Goal: Task Accomplishment & Management: Use online tool/utility

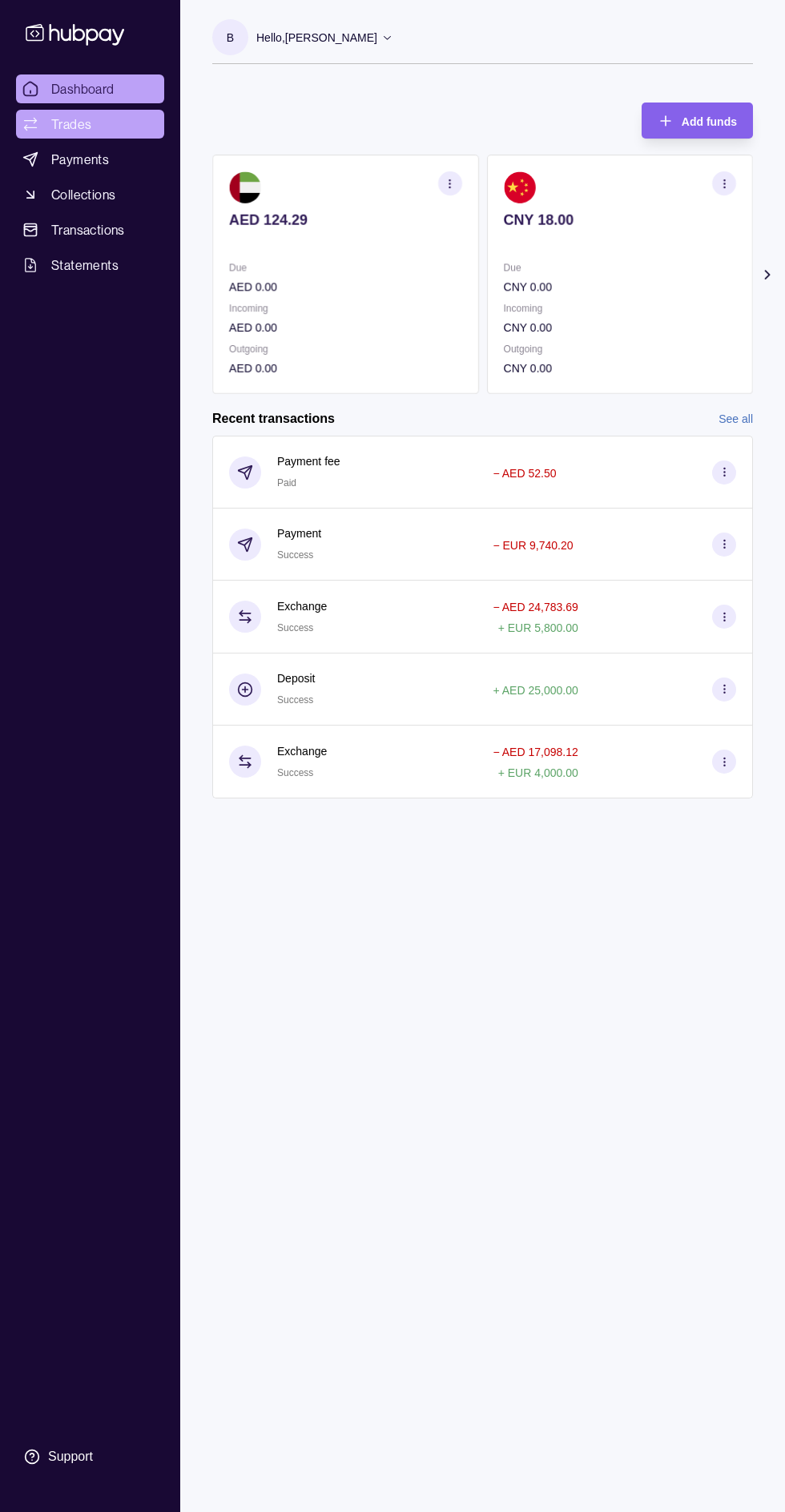
click at [75, 131] on span "Trades" at bounding box center [71, 124] width 40 height 19
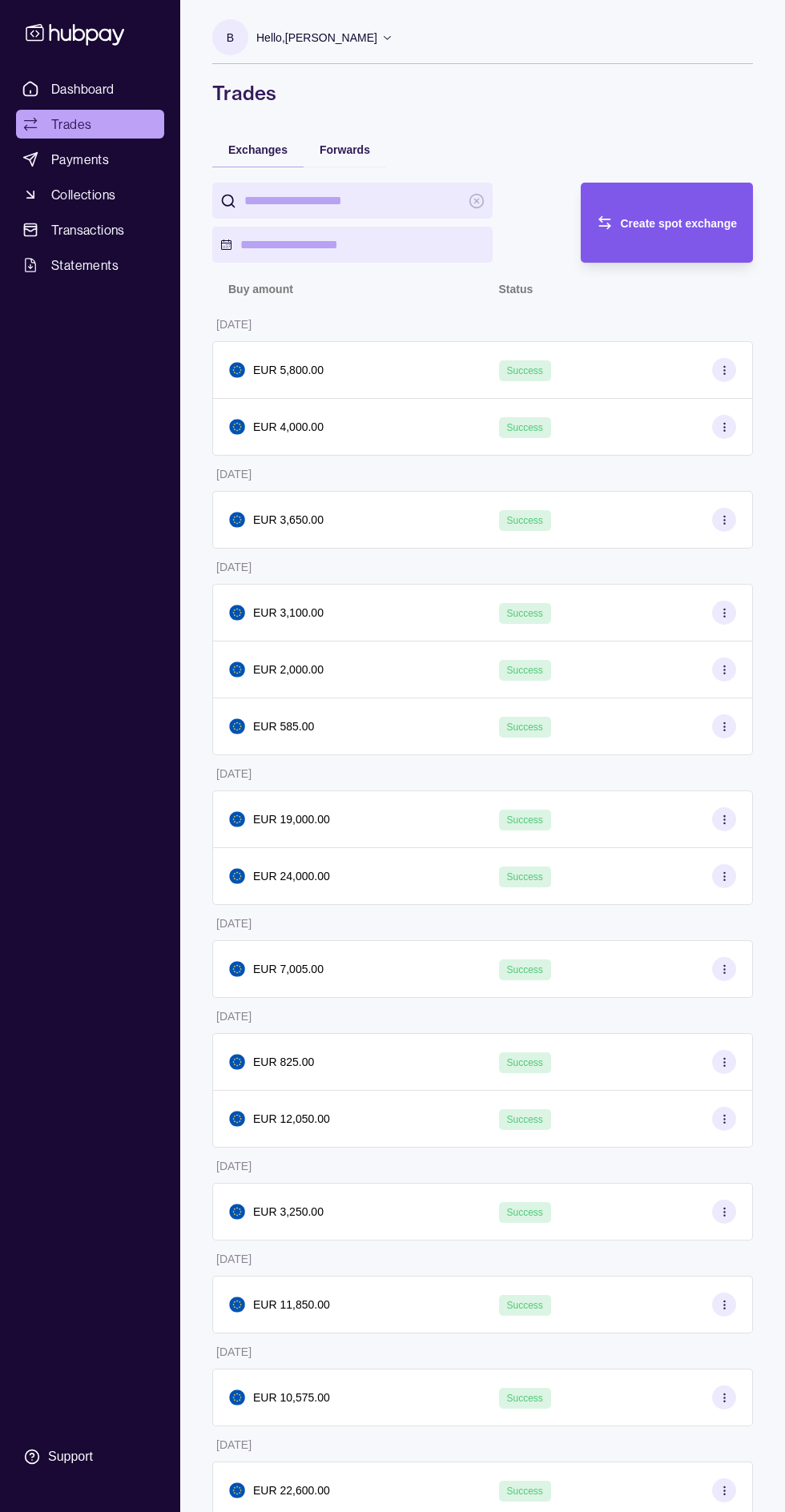
click at [635, 237] on div "Create spot exchange" at bounding box center [655, 222] width 165 height 80
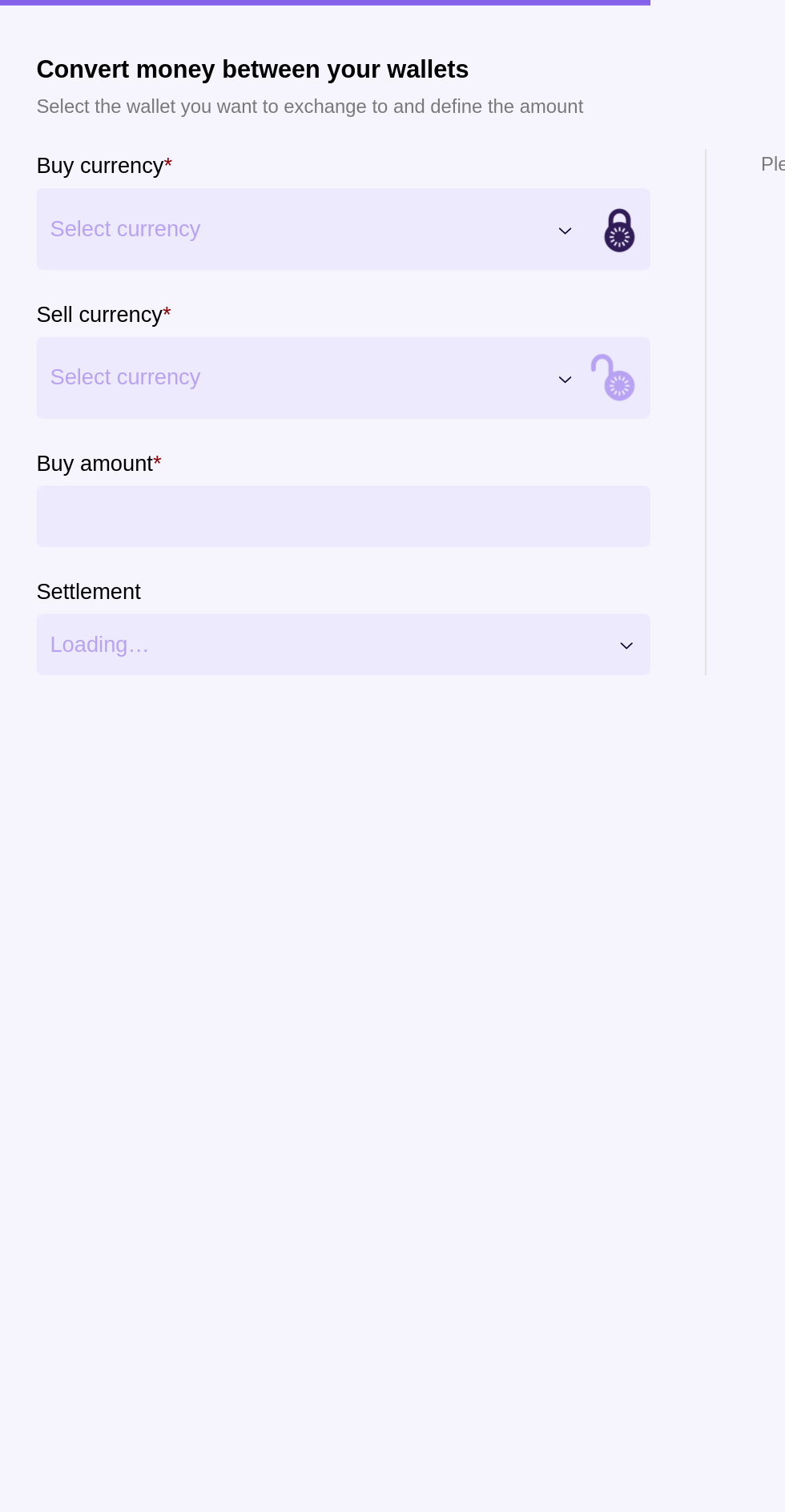
click at [128, 155] on button "Select currency" at bounding box center [194, 135] width 325 height 48
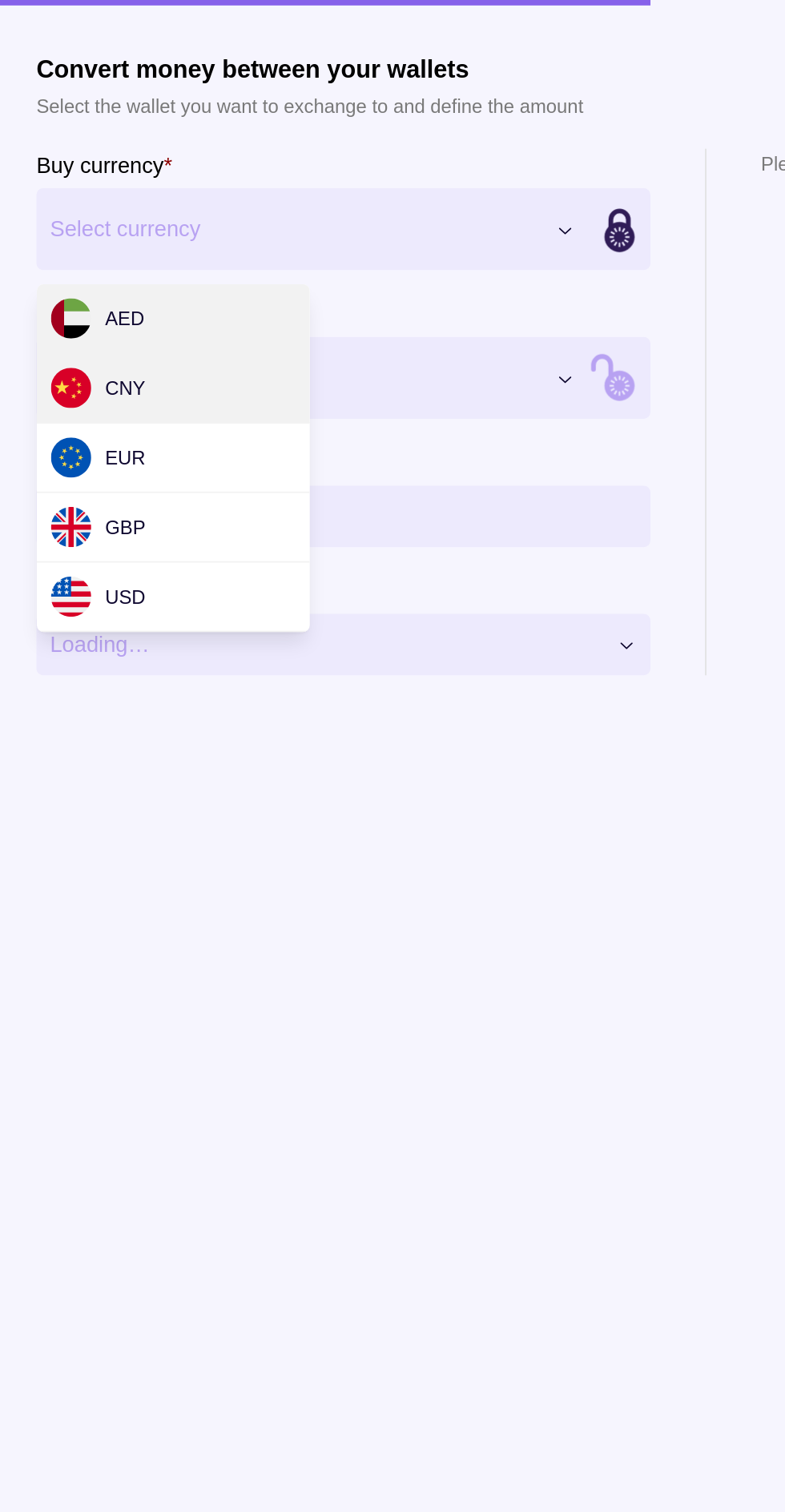
click at [70, 233] on div "CNY" at bounding box center [68, 227] width 56 height 24
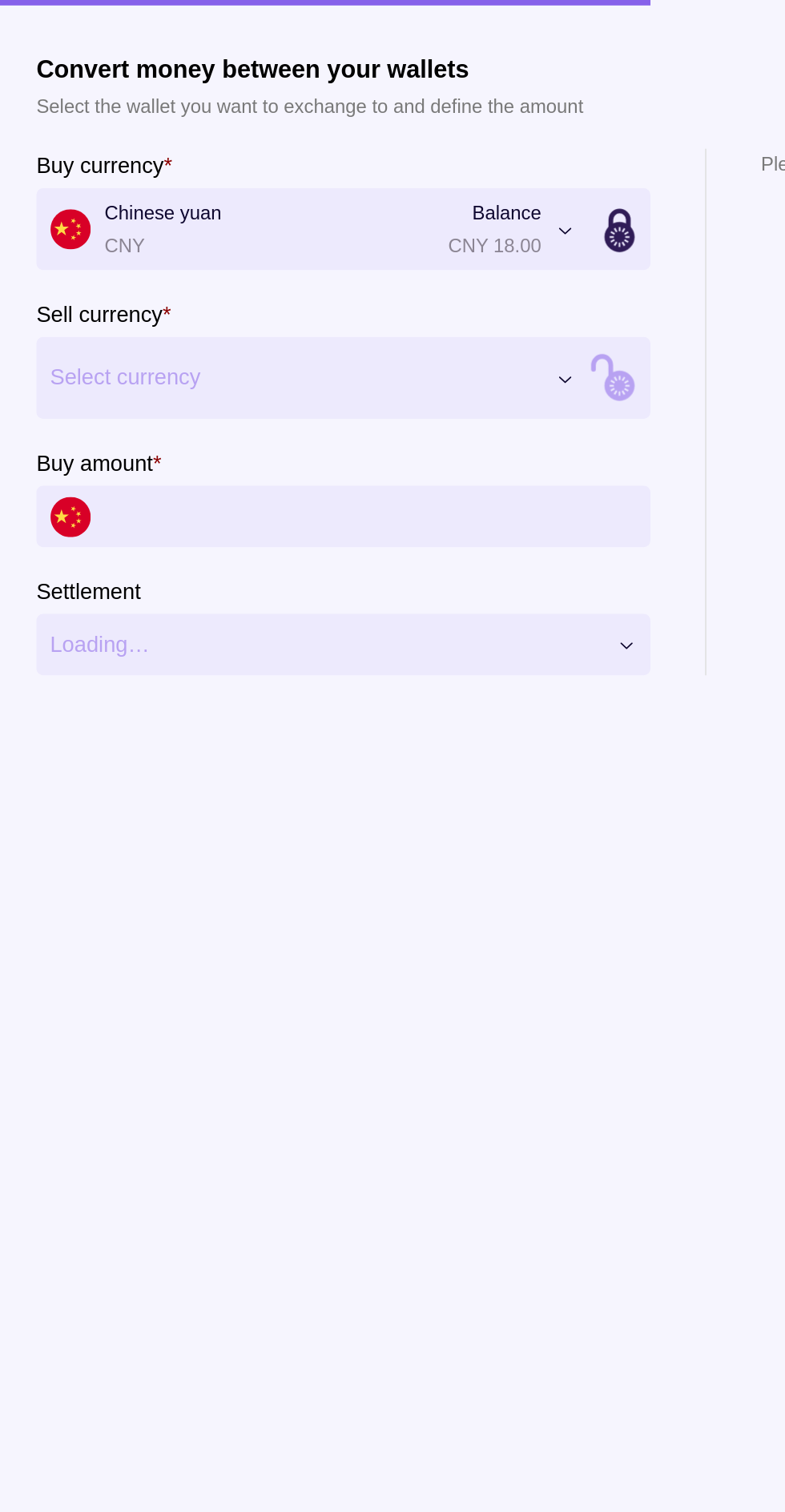
click at [67, 225] on span "Select currency" at bounding box center [184, 222] width 288 height 19
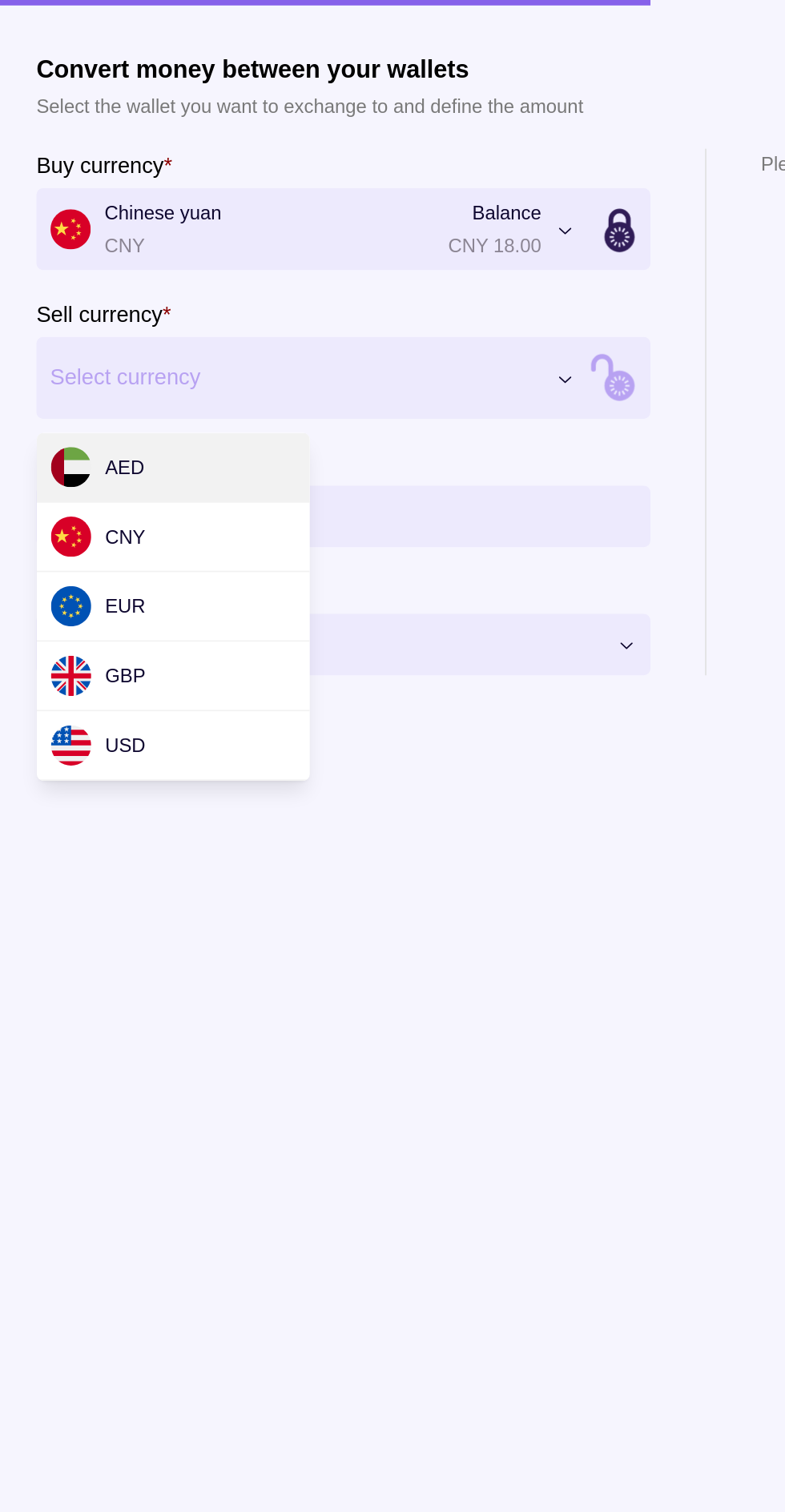
click at [65, 287] on div "AED" at bounding box center [112, 274] width 160 height 40
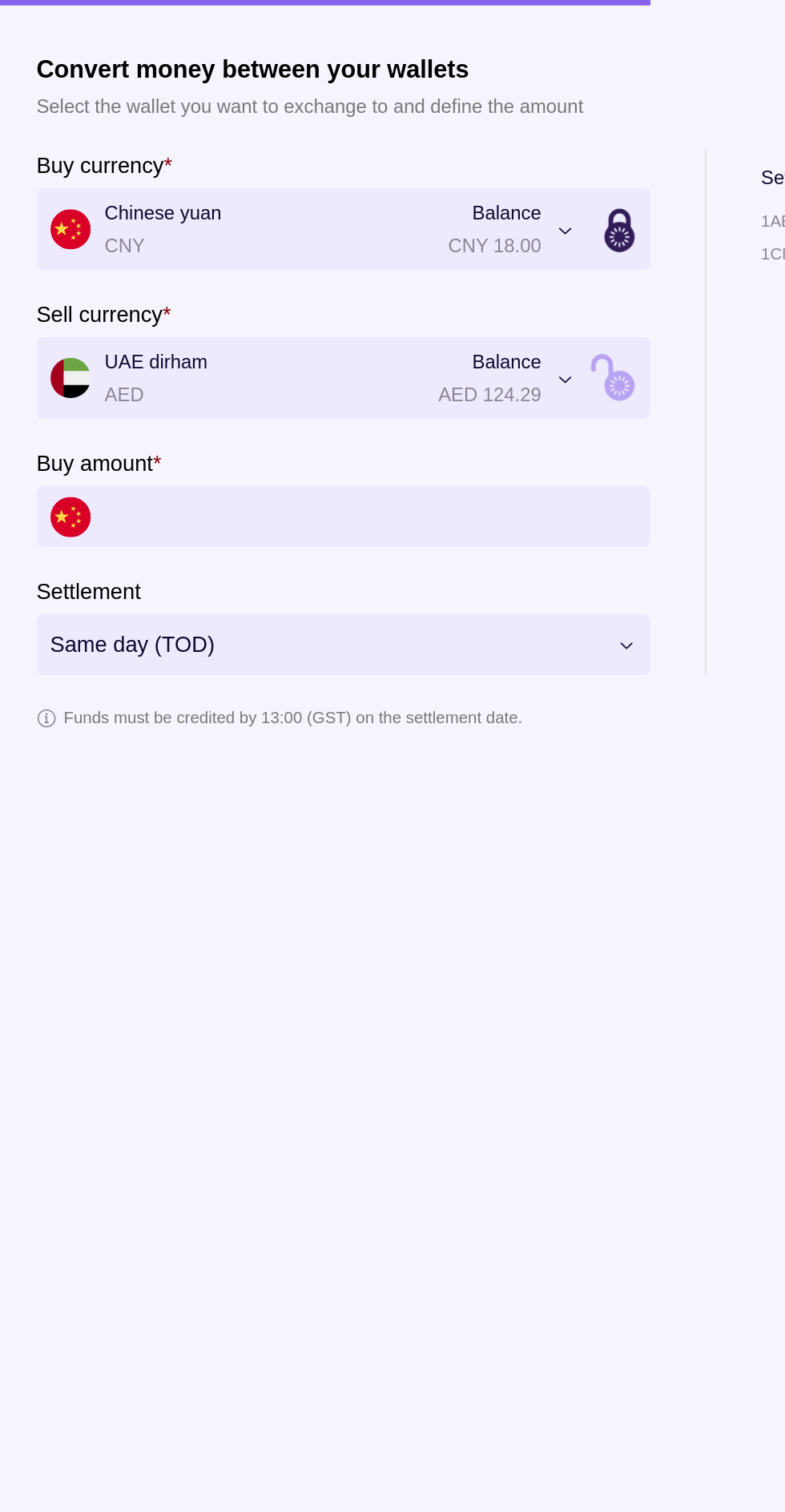
click at [101, 311] on input "Buy amount *" at bounding box center [228, 302] width 312 height 36
click at [377, 456] on section "**********" at bounding box center [392, 726] width 721 height 1389
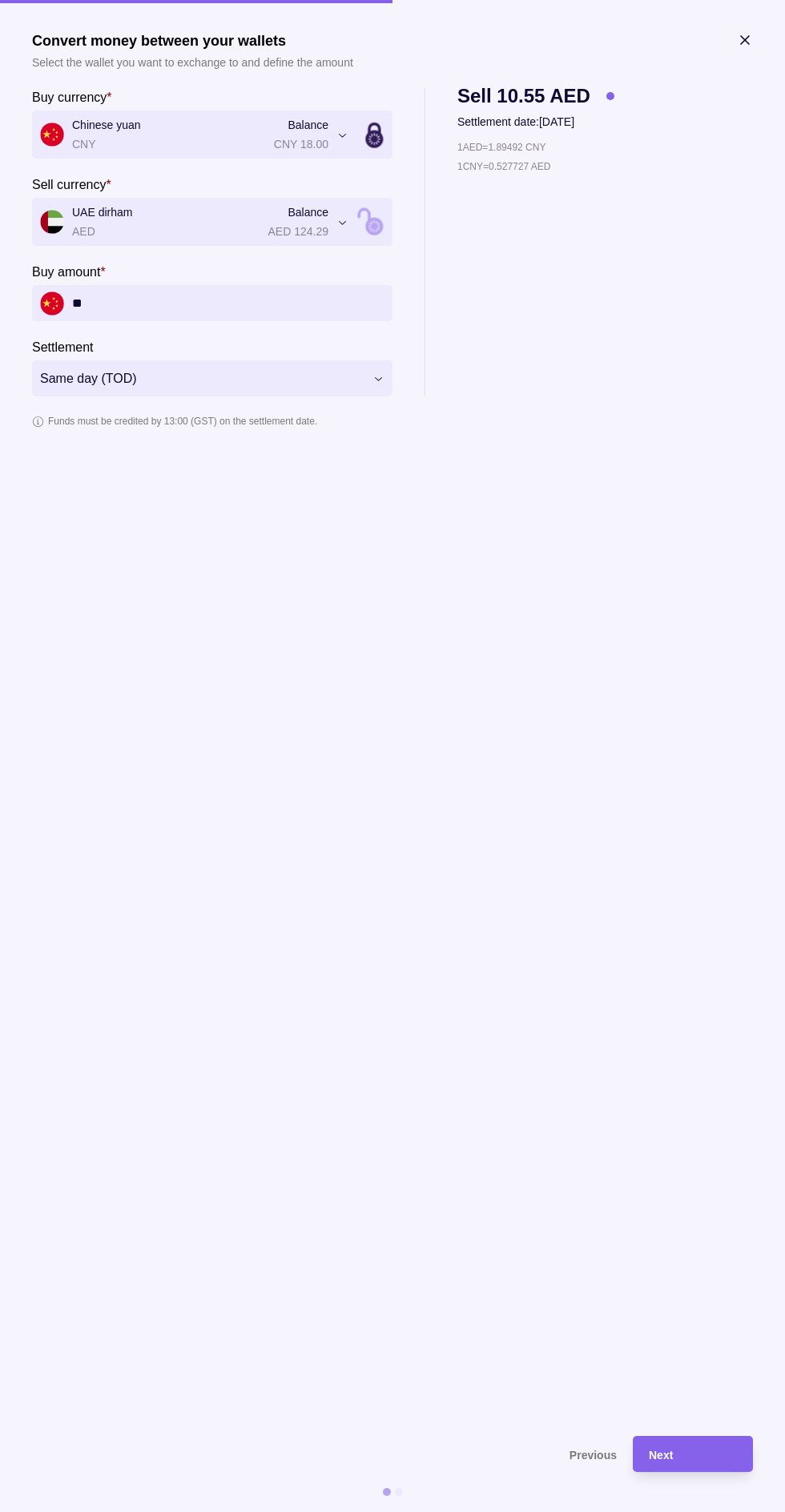
click at [293, 149] on span "Chinese yuan CNY Balance CNY 18.00" at bounding box center [184, 135] width 288 height 37
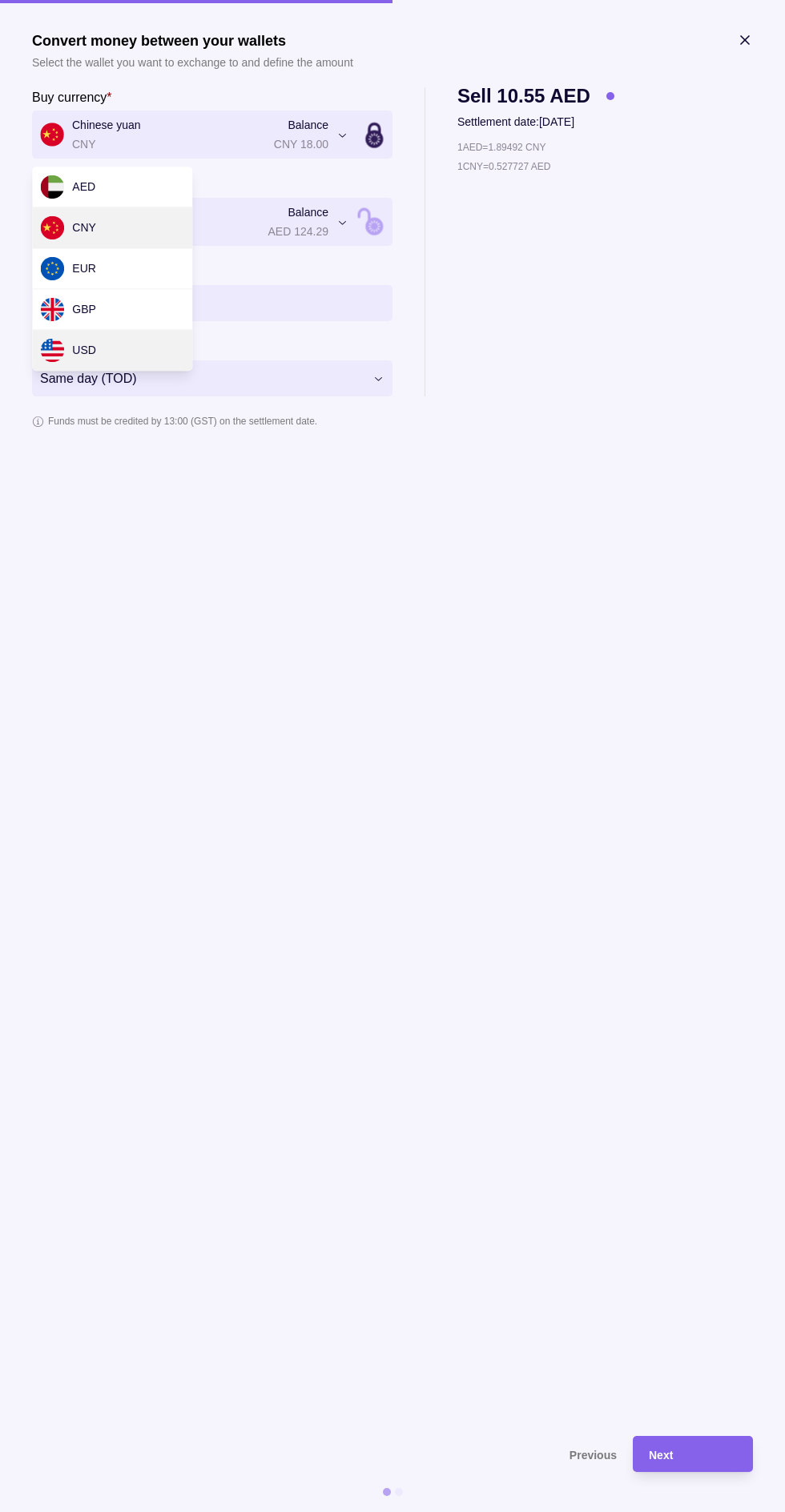
click at [155, 359] on div "USD" at bounding box center [112, 351] width 160 height 40
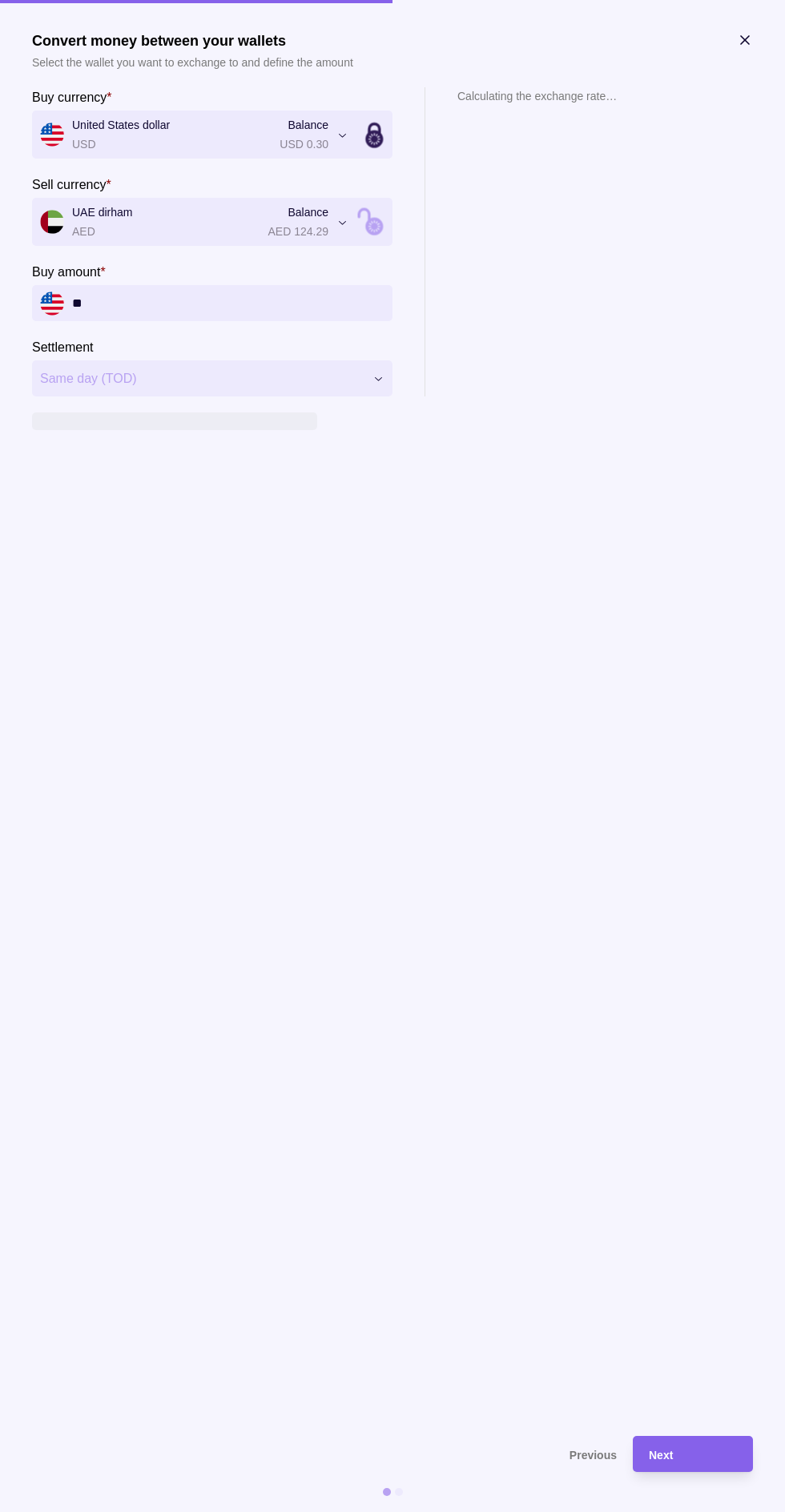
type input "*****"
